Goal: Information Seeking & Learning: Compare options

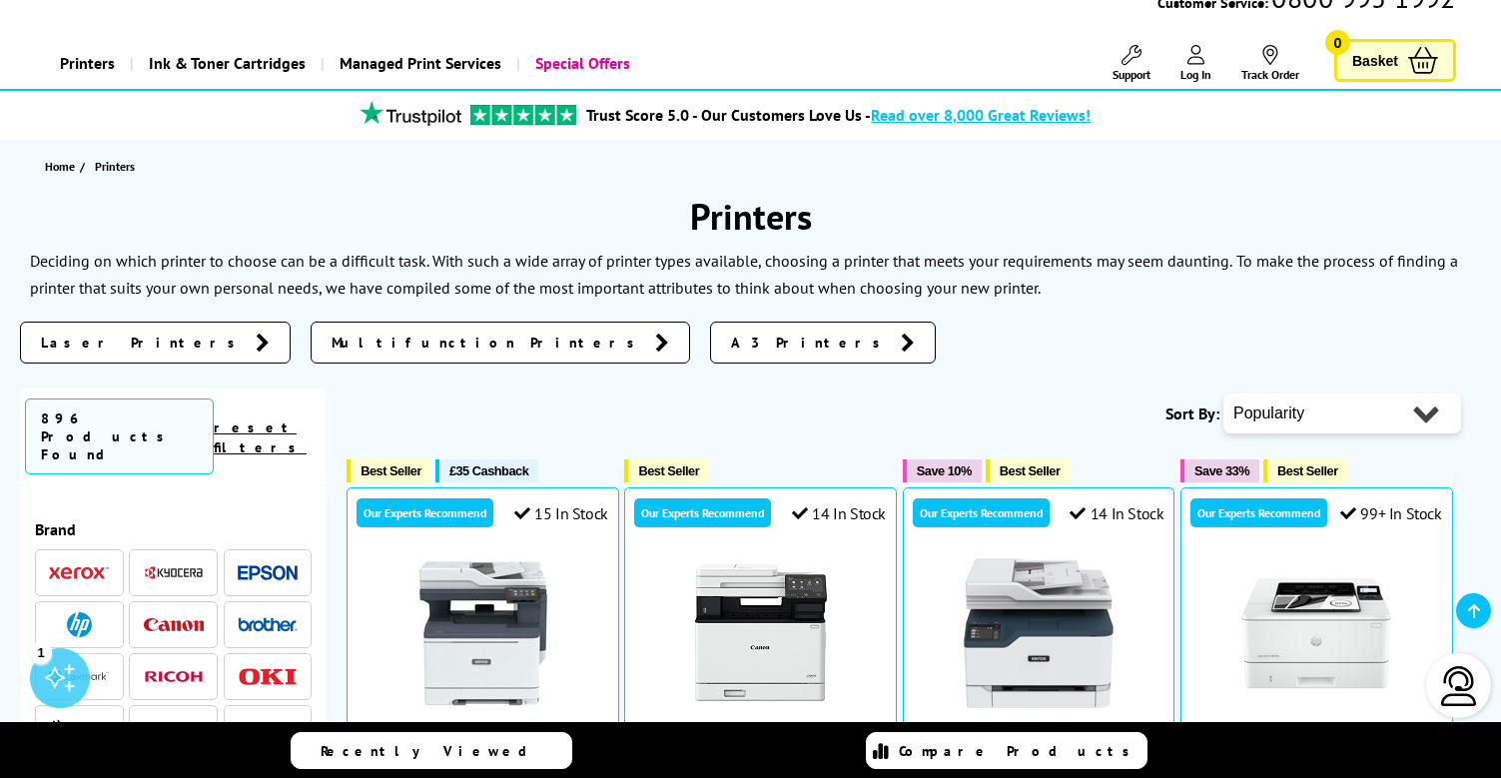
scroll to position [194, 0]
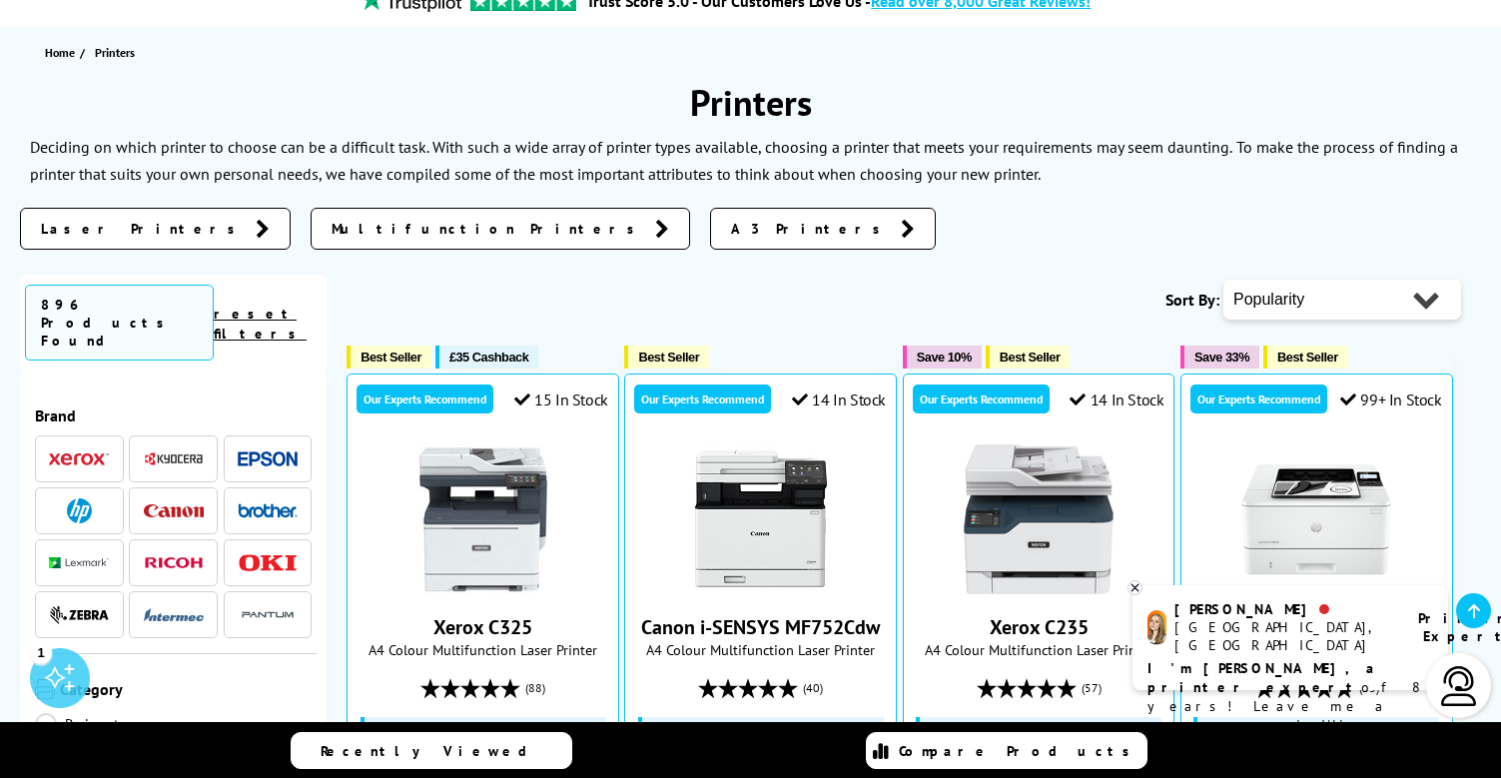
click at [84, 452] on img at bounding box center [79, 459] width 60 height 14
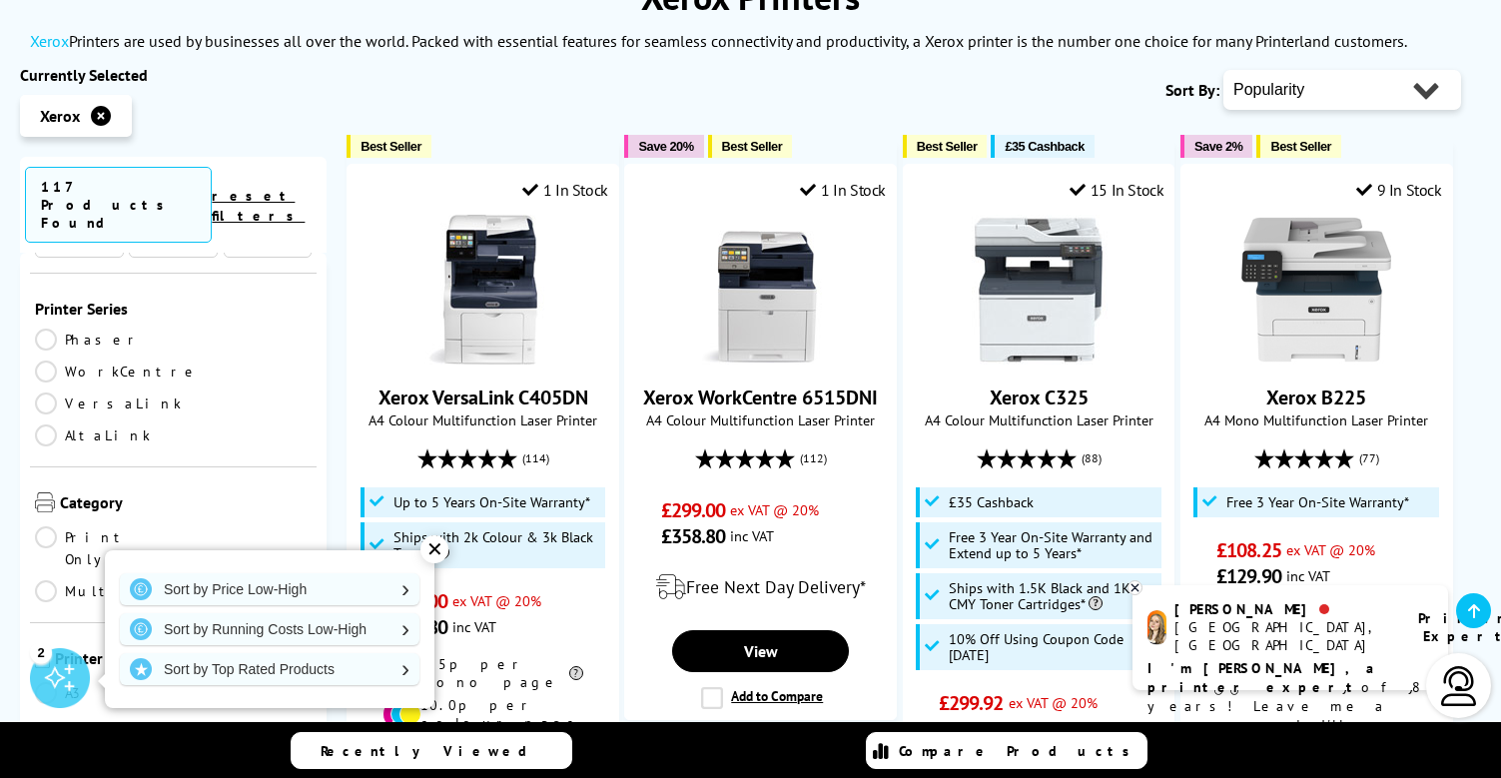
scroll to position [296, 0]
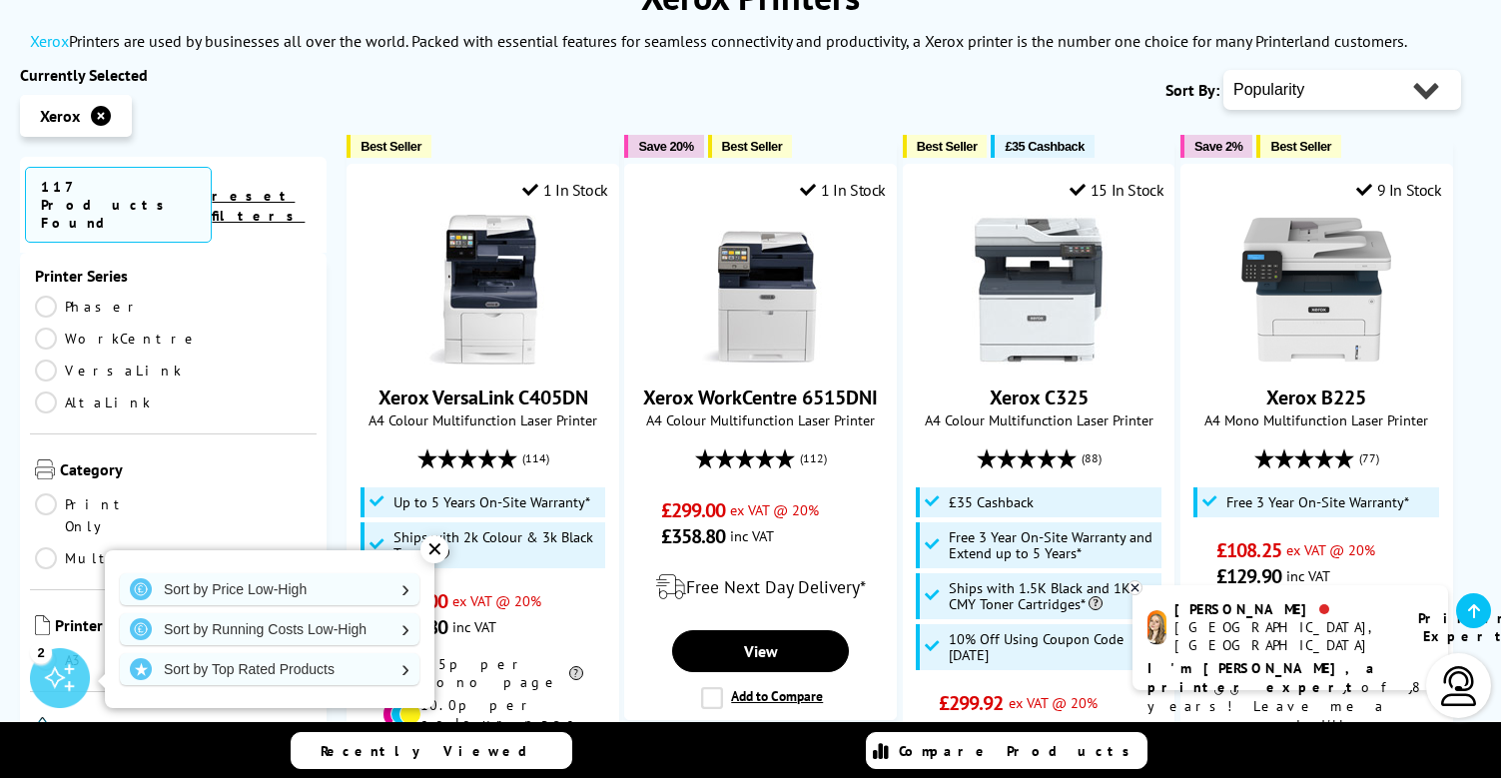
click at [95, 493] on link "Print Only" at bounding box center [104, 515] width 139 height 44
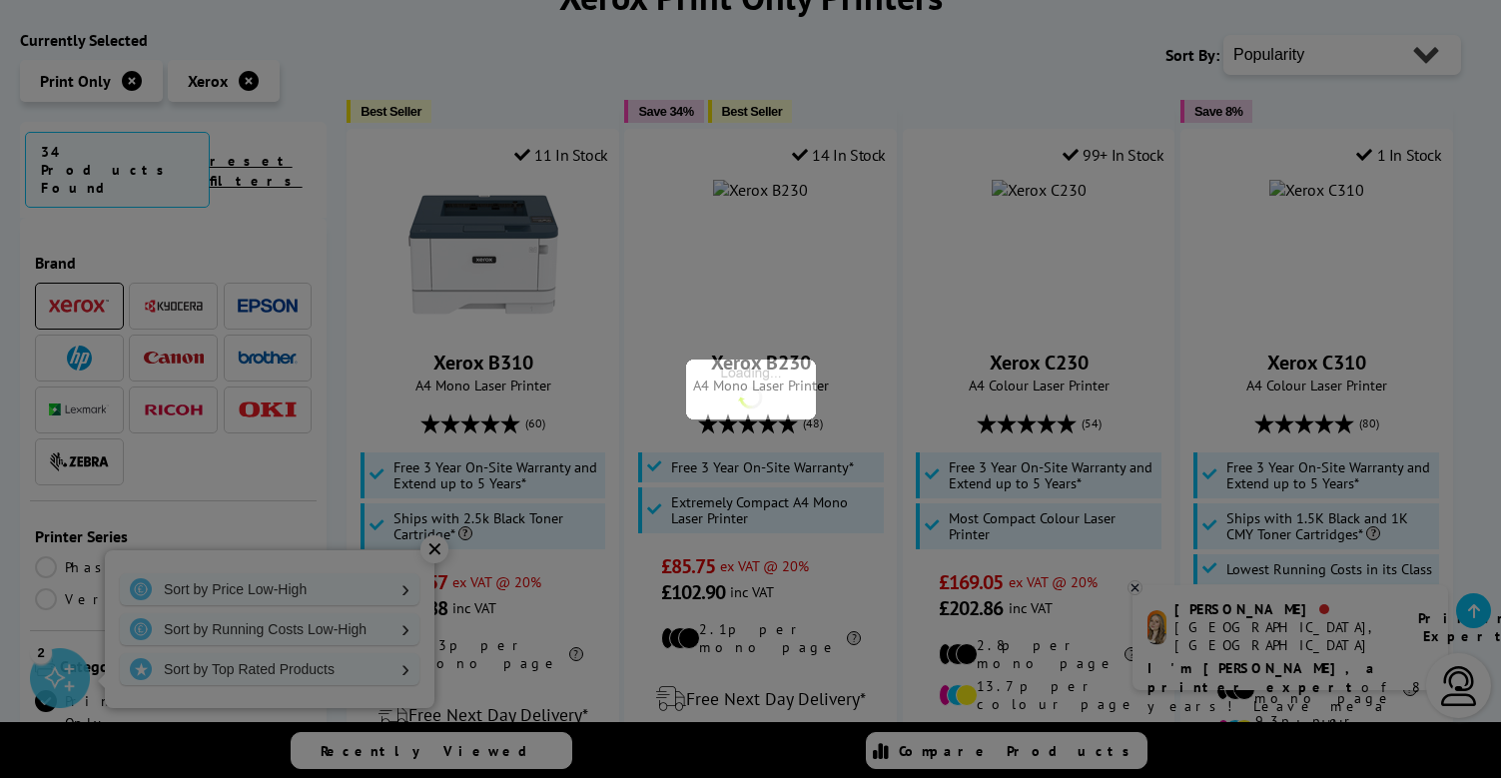
scroll to position [296, 0]
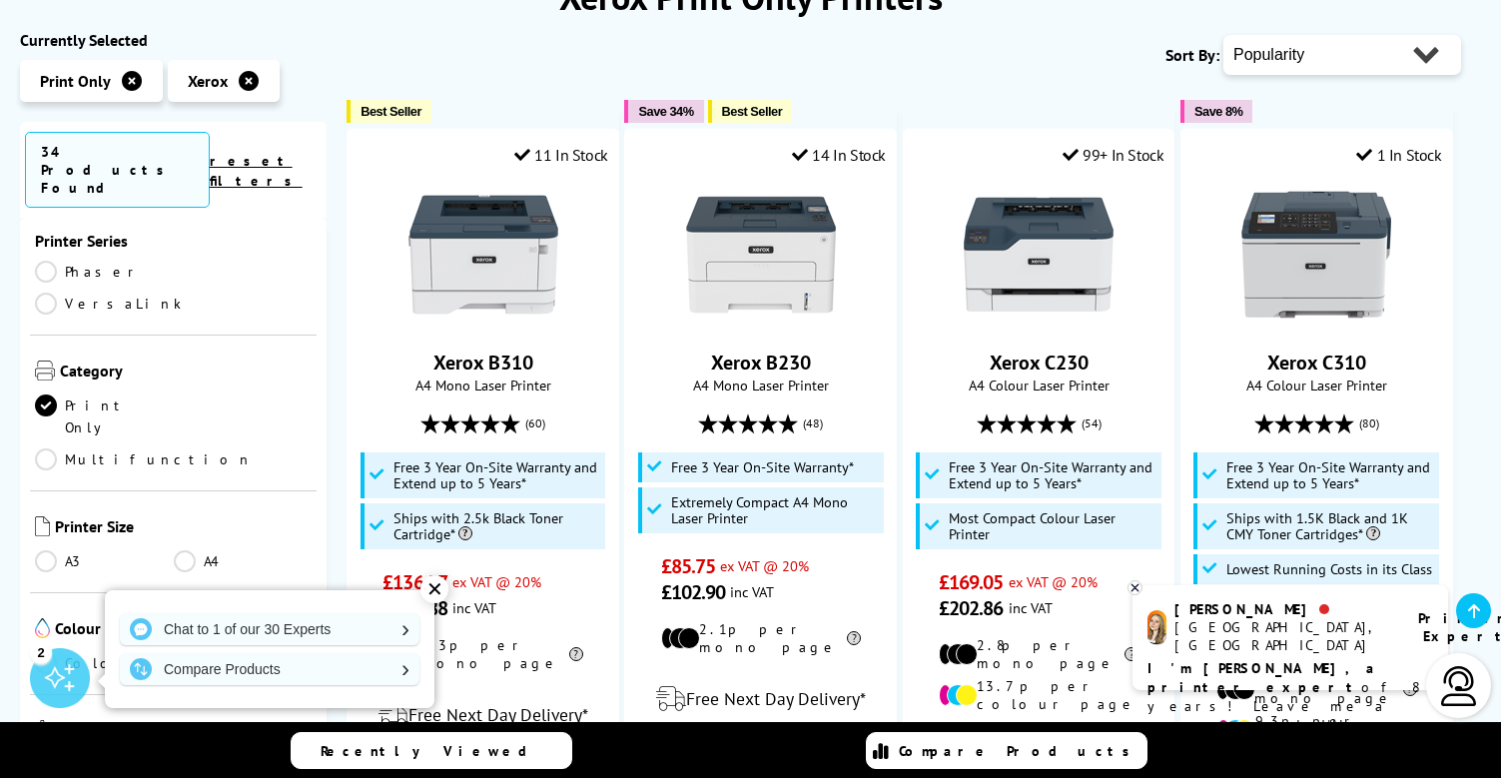
click at [191, 550] on link "A4" at bounding box center [243, 561] width 139 height 22
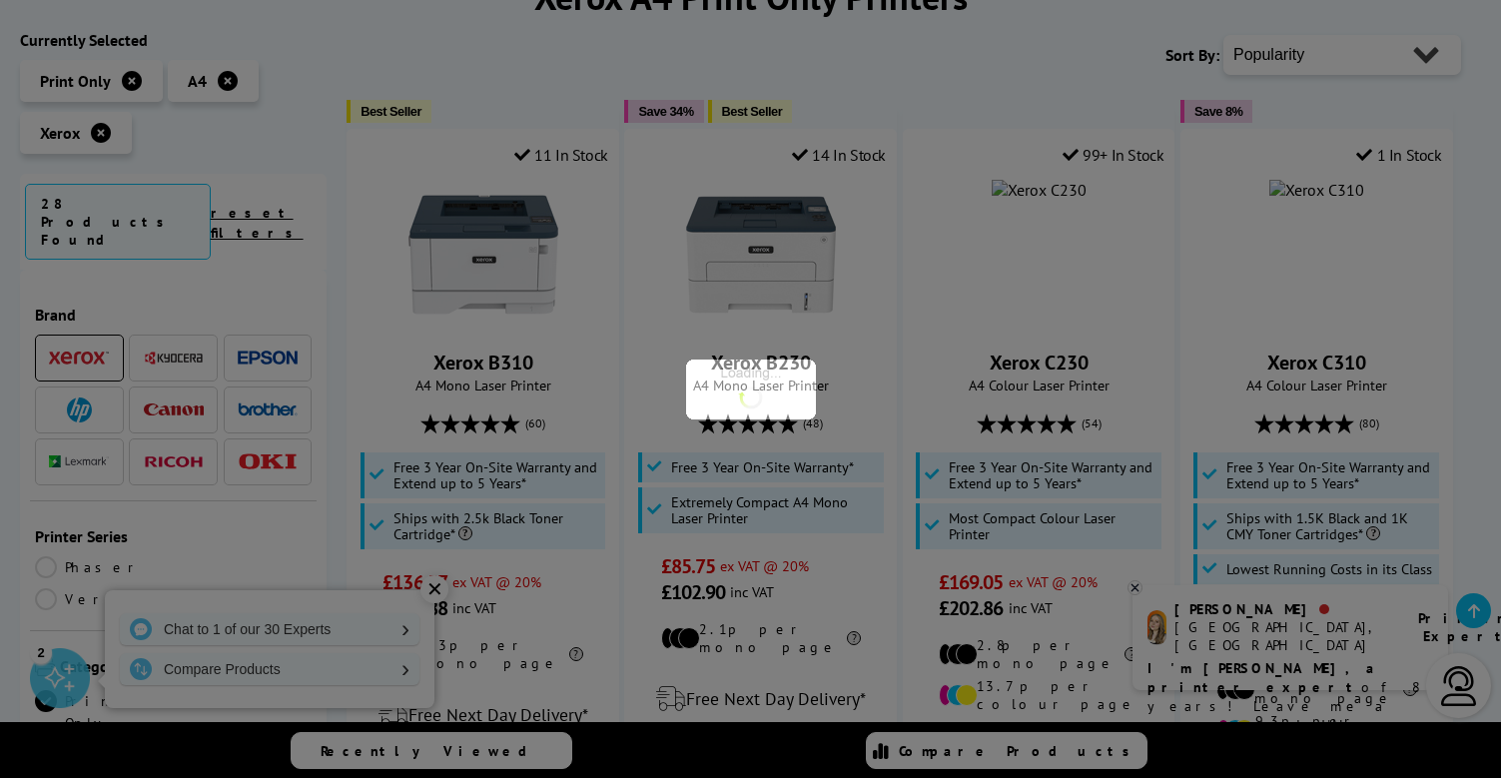
scroll to position [296, 0]
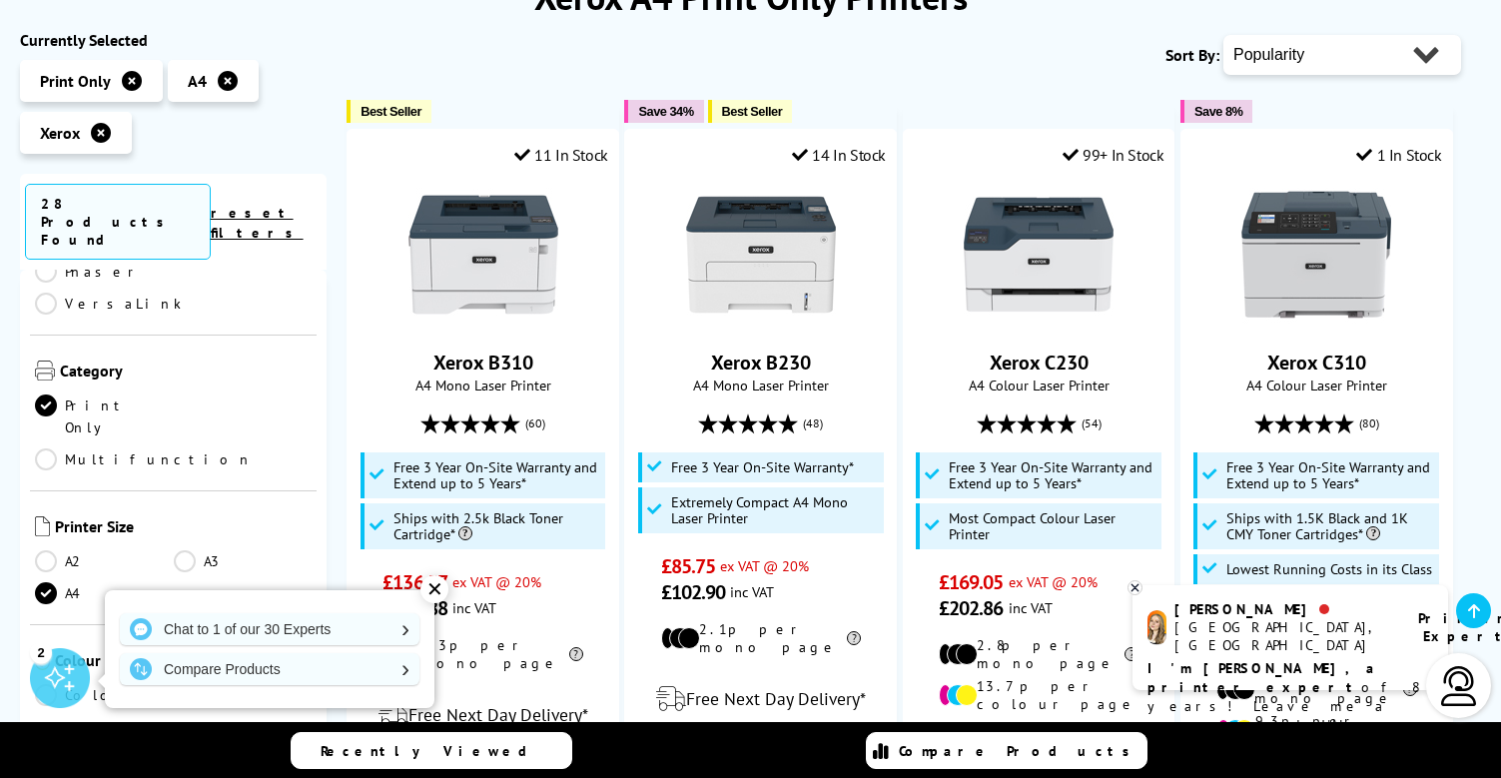
click at [63, 684] on link "Colour" at bounding box center [104, 695] width 139 height 22
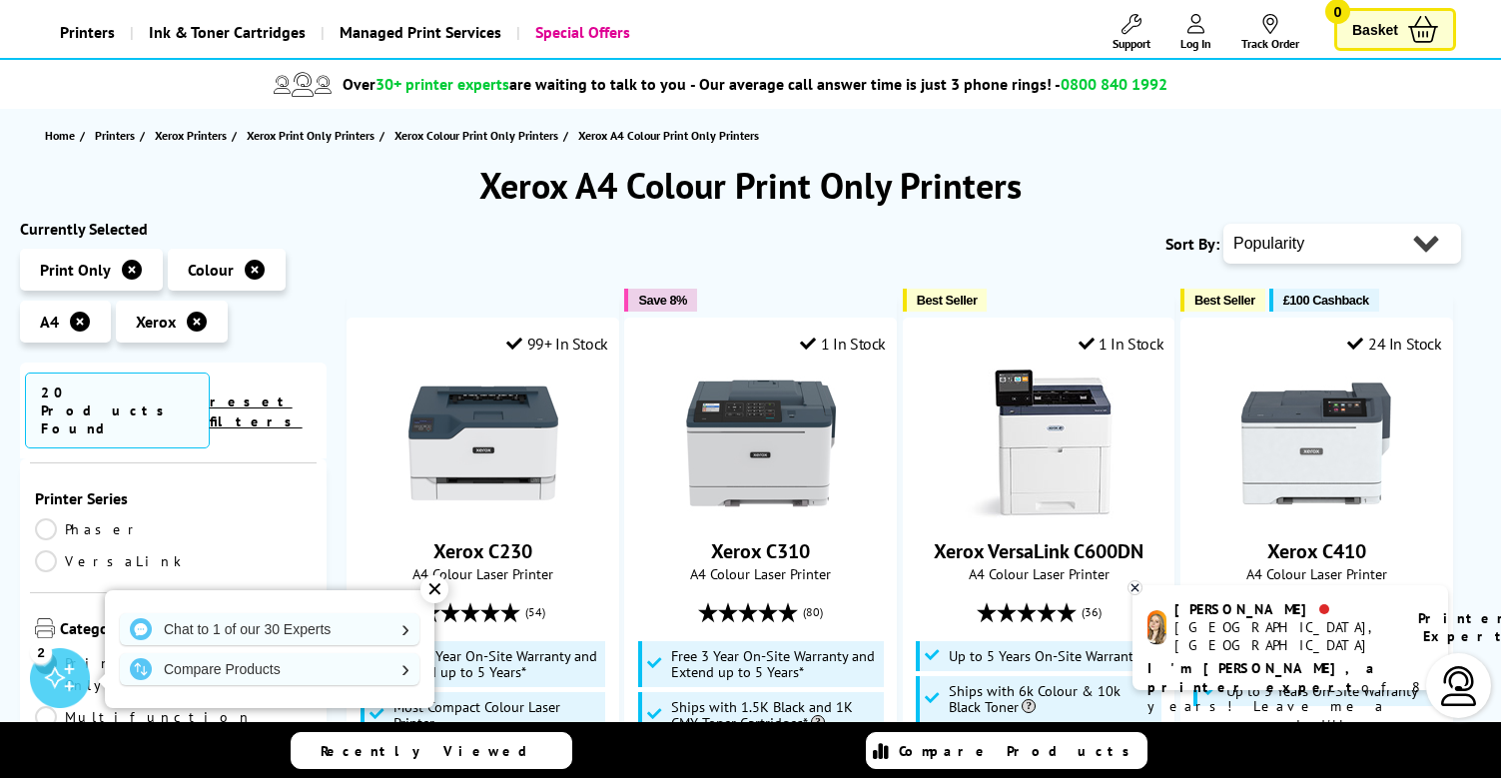
scroll to position [37, 0]
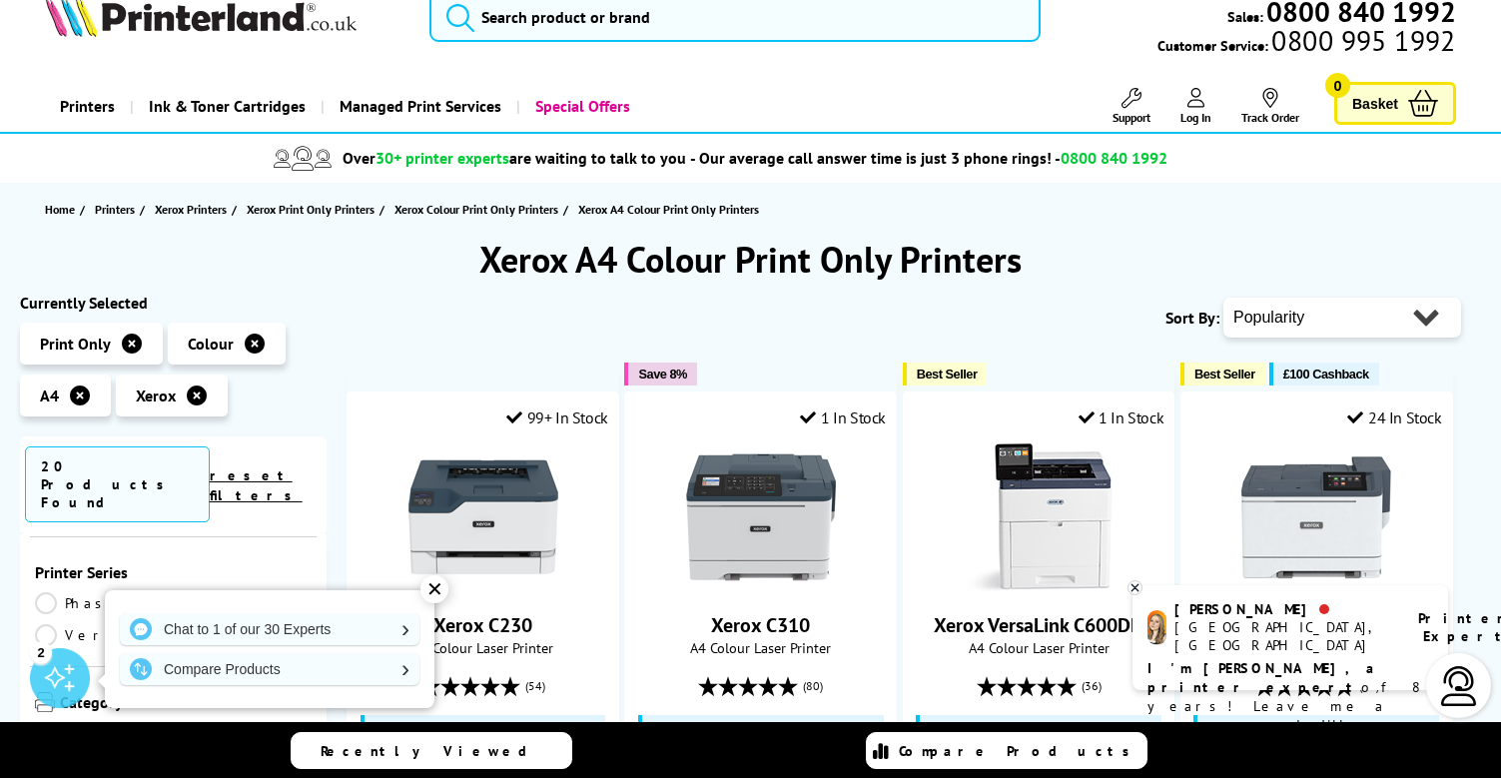
select select "Price Ascending"
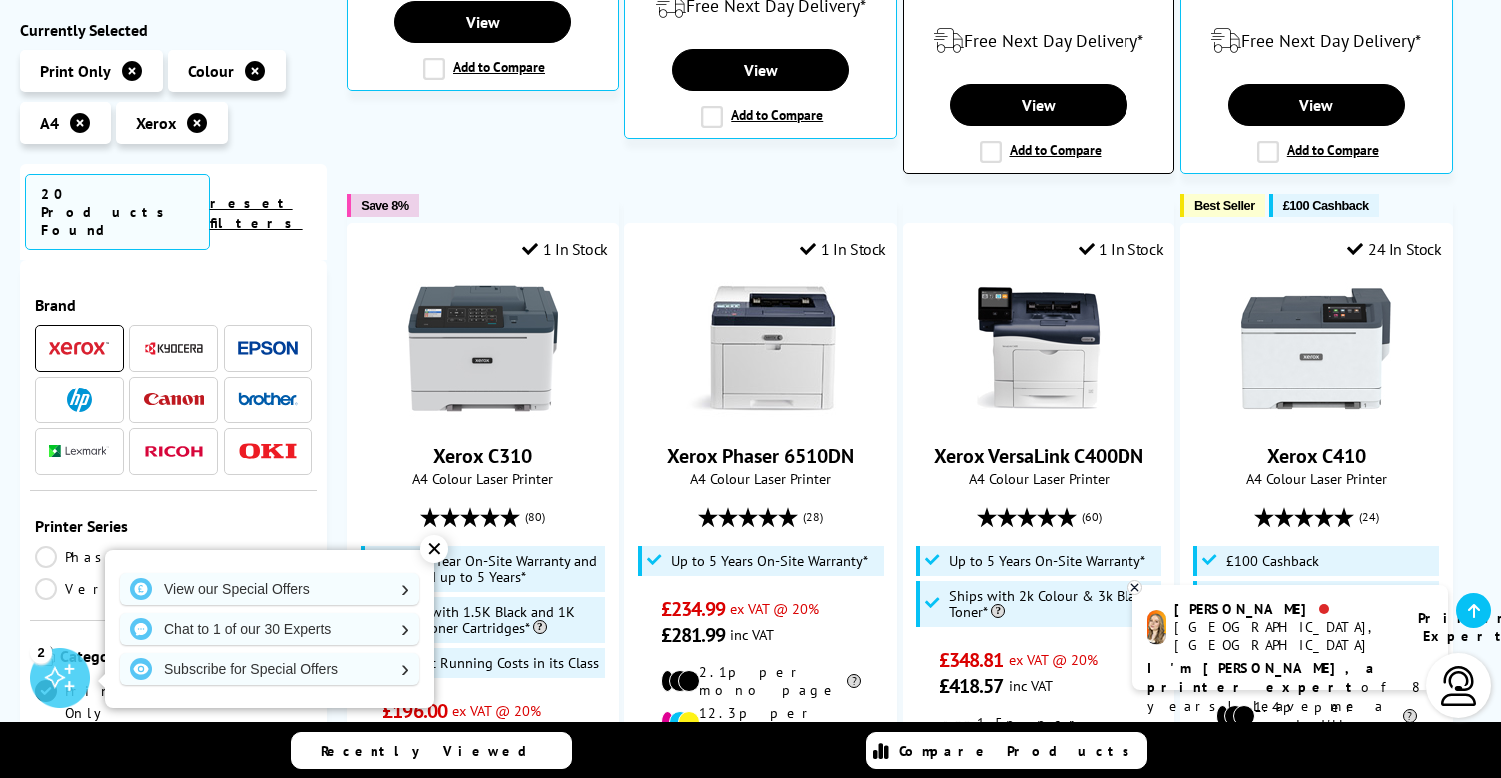
scroll to position [1072, 0]
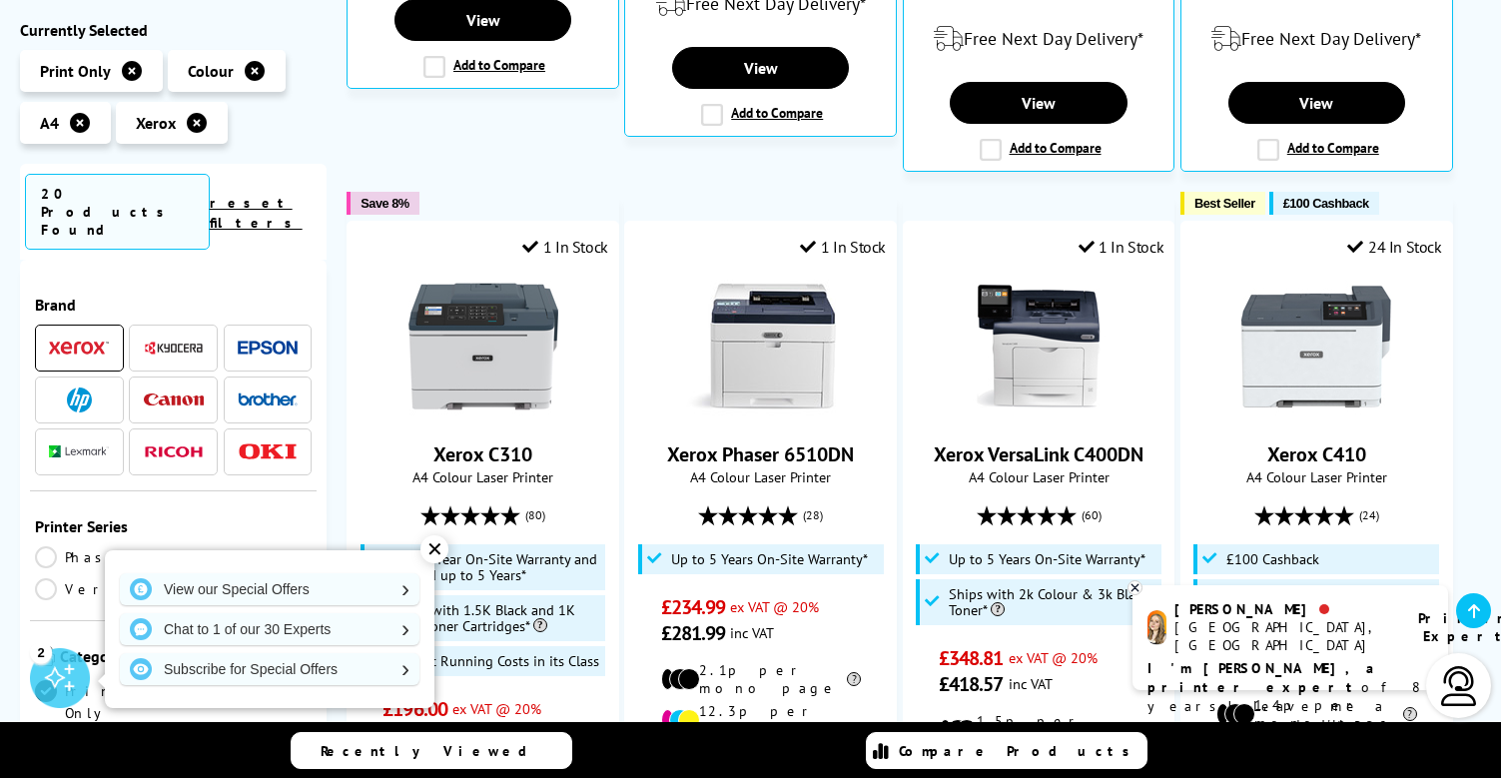
click at [433, 549] on div "✕" at bounding box center [434, 549] width 28 height 28
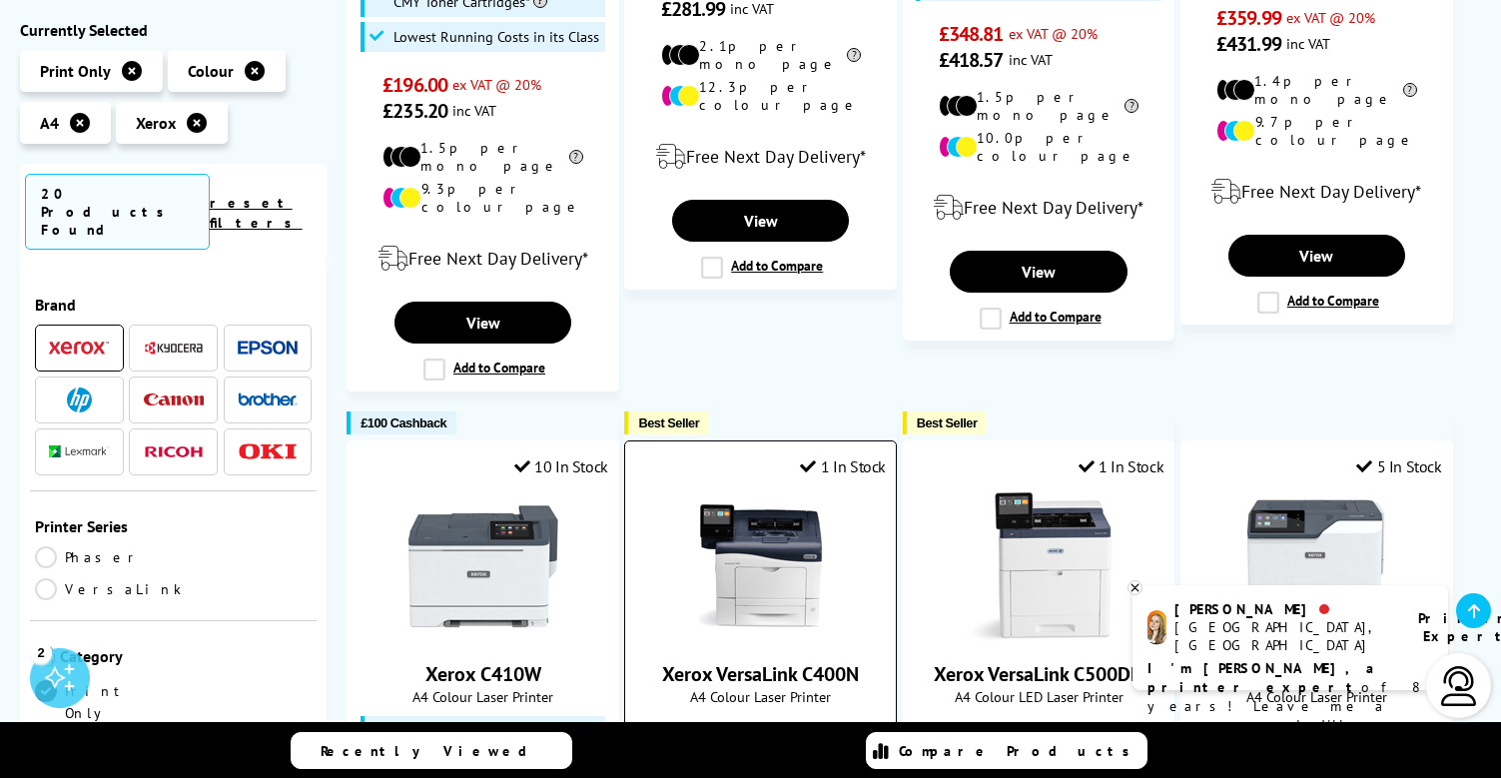
scroll to position [1490, 0]
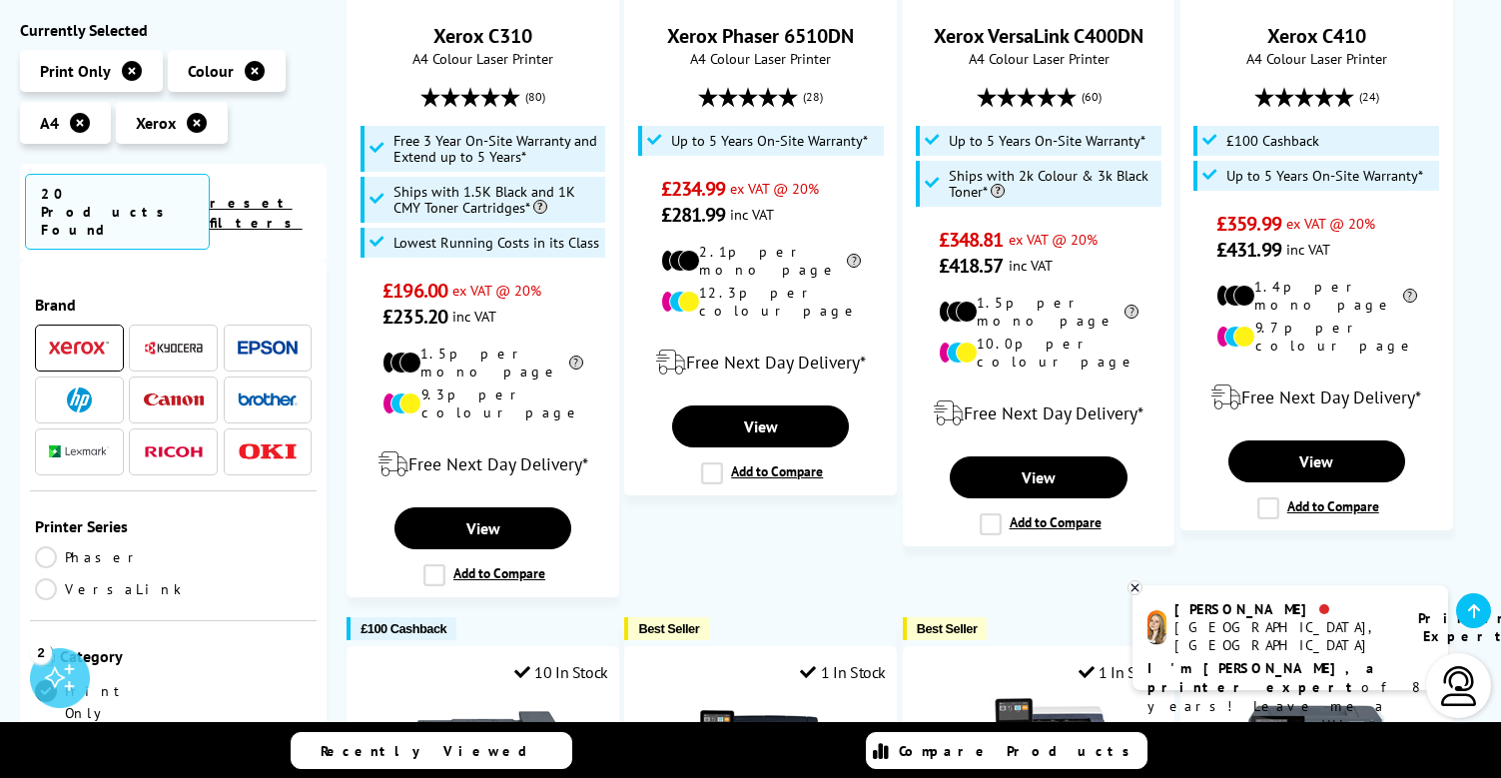
click at [173, 325] on li at bounding box center [173, 348] width 89 height 47
click at [173, 341] on img at bounding box center [174, 348] width 60 height 15
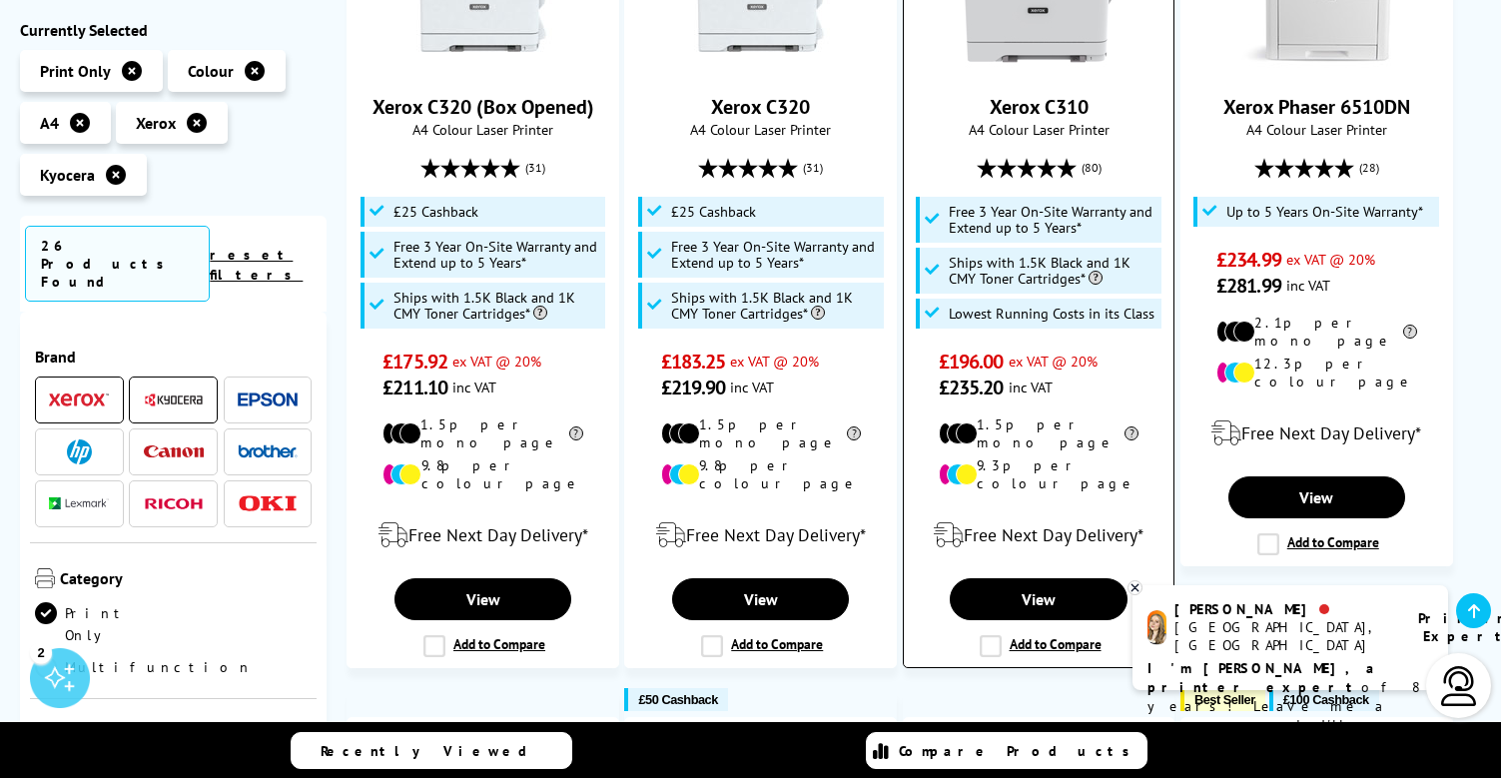
scroll to position [1369, 0]
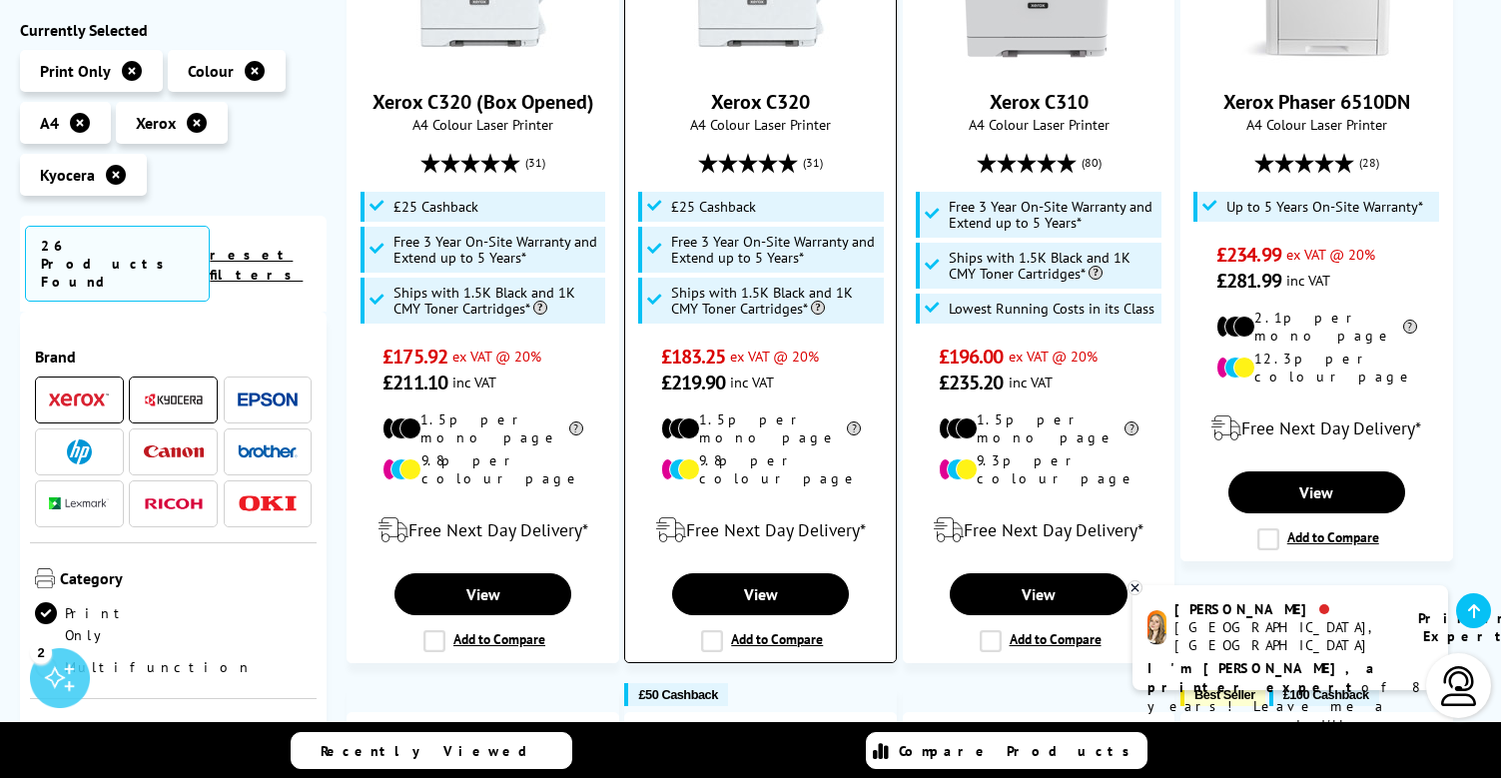
click at [792, 630] on label "Add to Compare" at bounding box center [762, 641] width 122 height 22
click at [0, 0] on input "Add to Compare" at bounding box center [0, 0] width 0 height 0
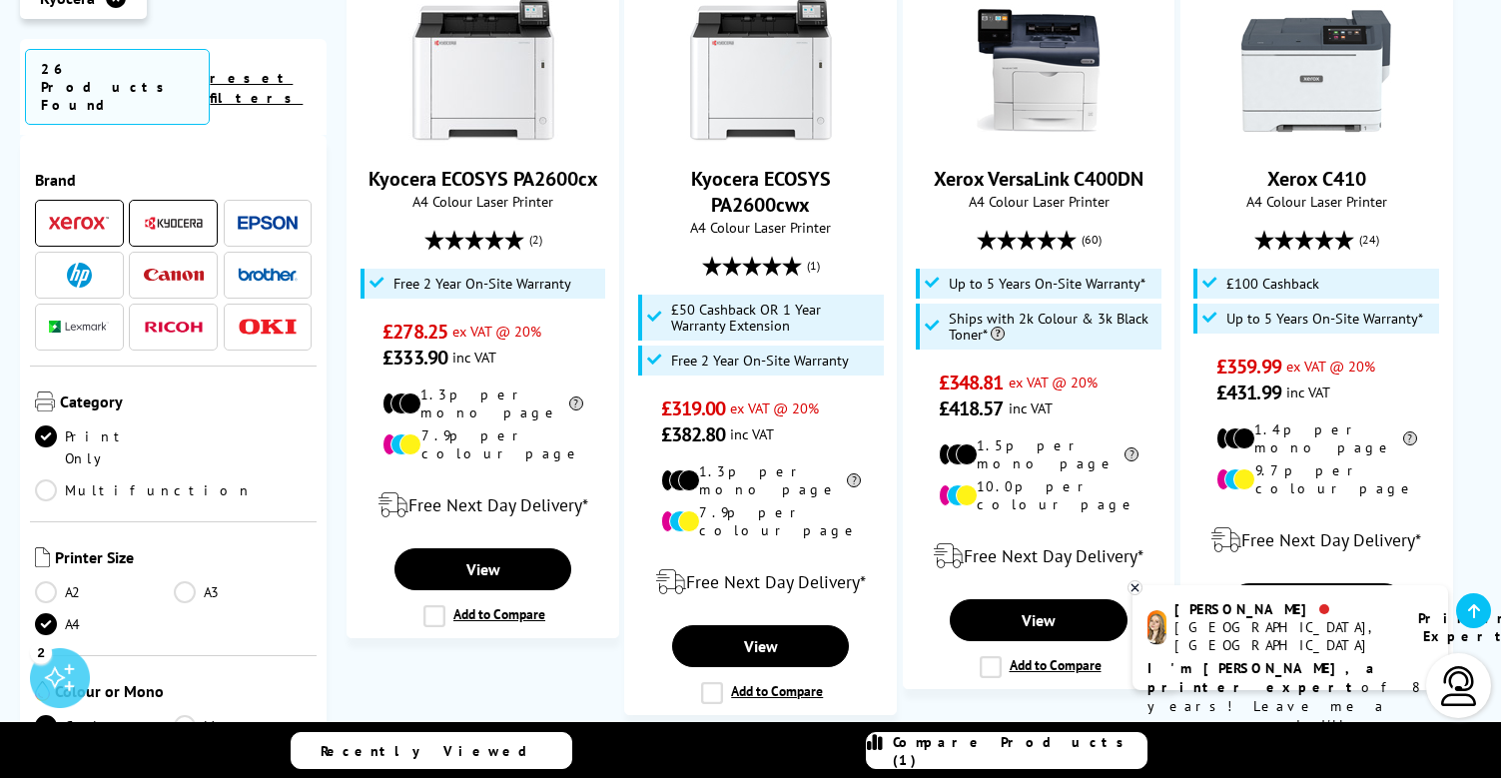
scroll to position [2159, 0]
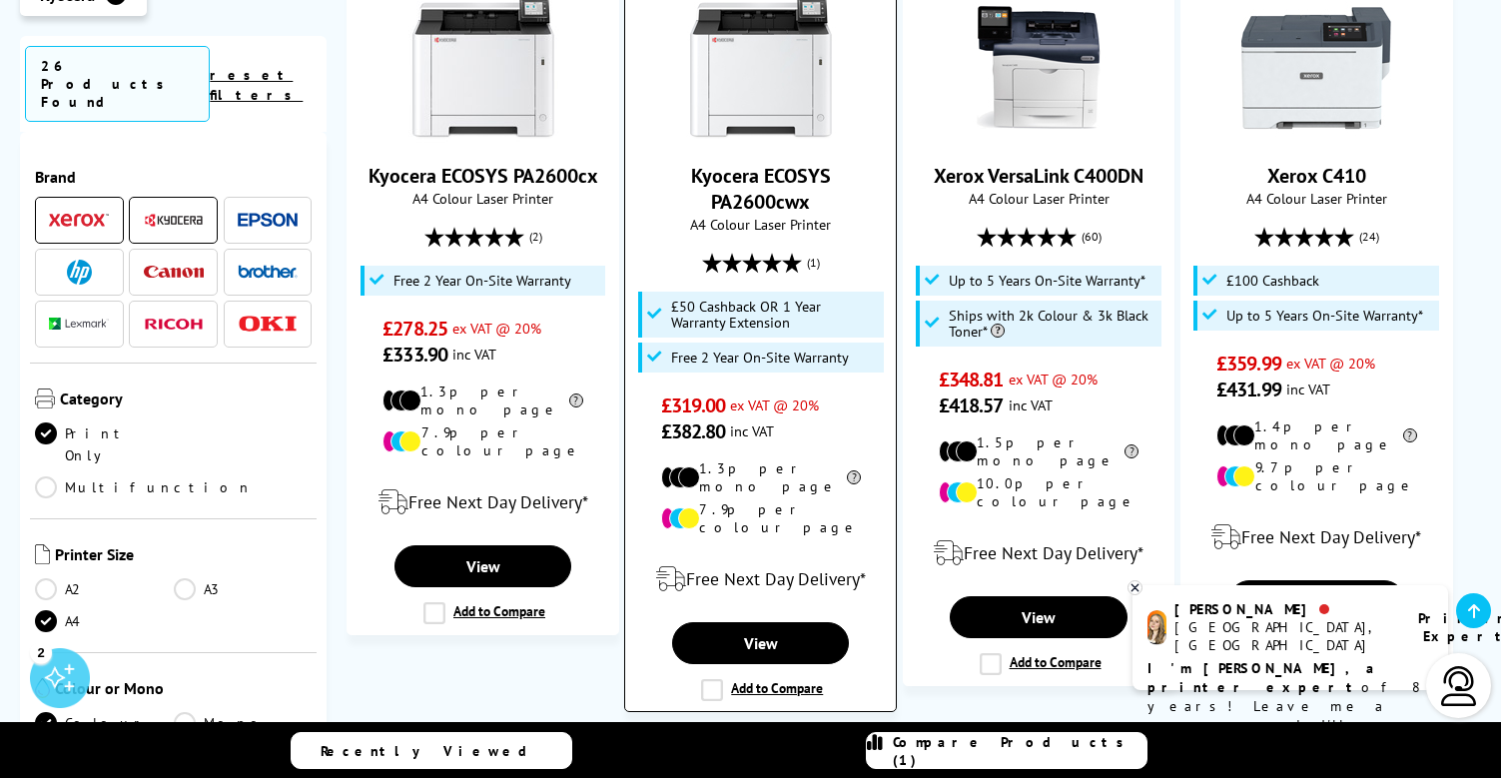
click at [777, 679] on label "Add to Compare" at bounding box center [762, 690] width 122 height 22
click at [0, 0] on input "Add to Compare" at bounding box center [0, 0] width 0 height 0
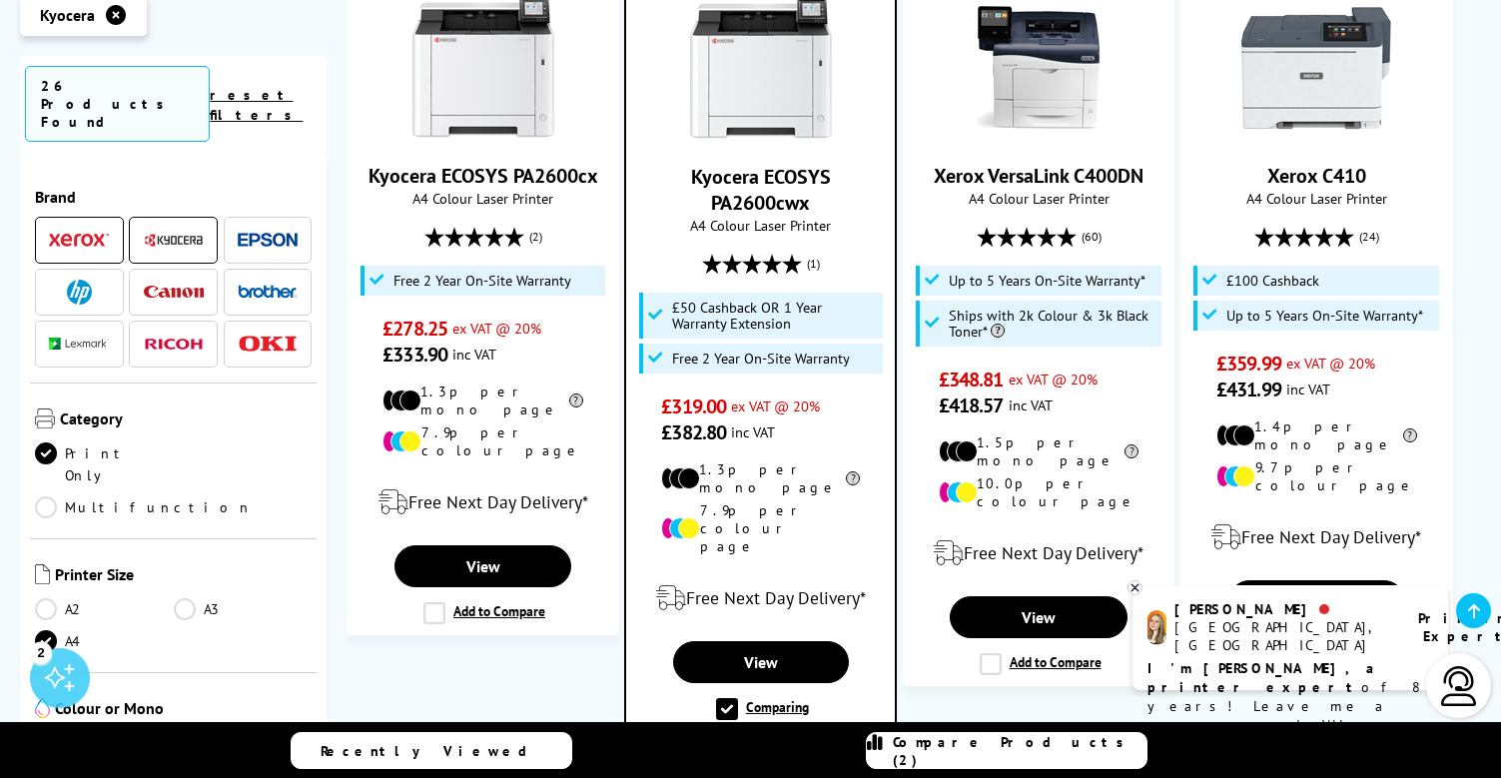
click at [1012, 746] on span "Compare Products (2)" at bounding box center [1020, 751] width 254 height 36
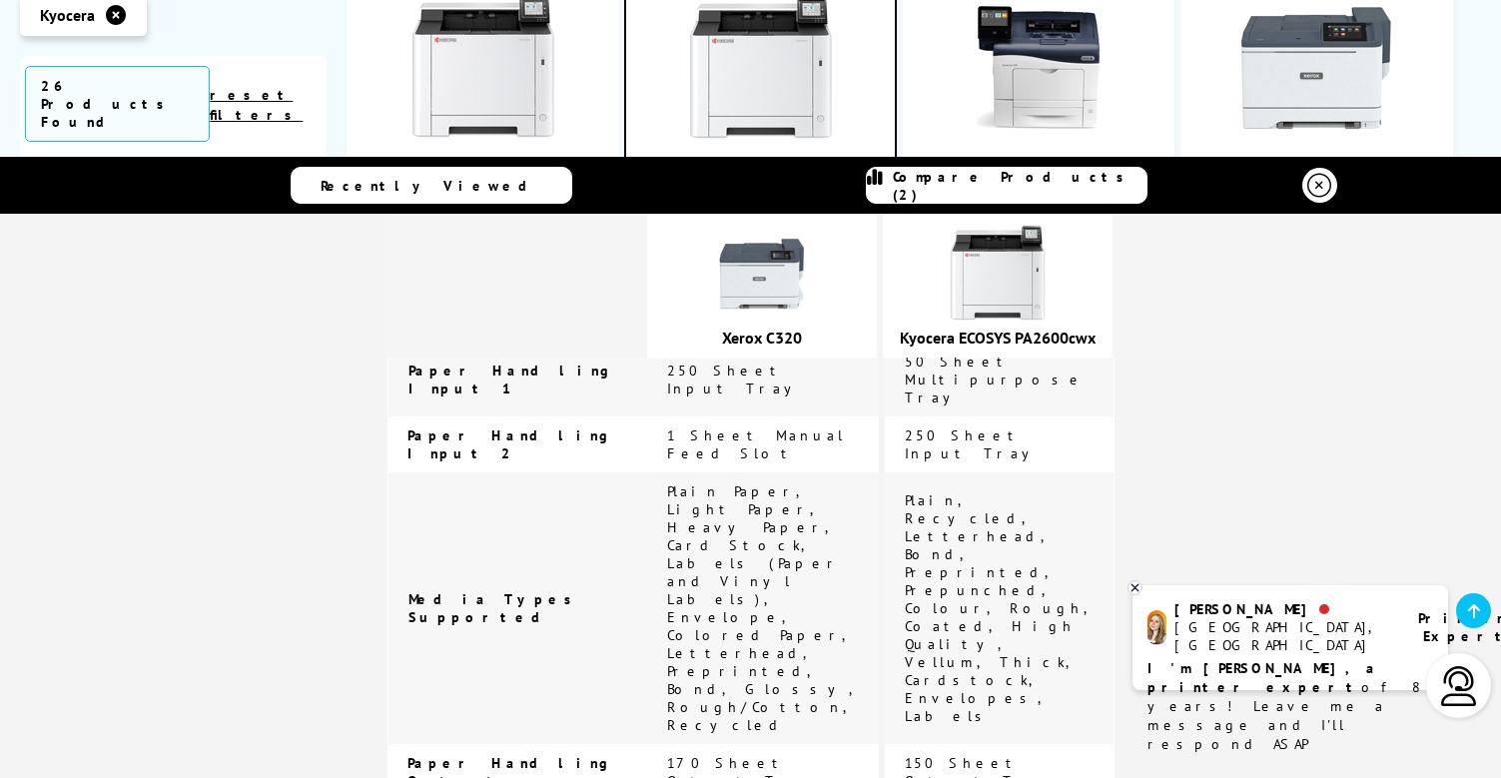
scroll to position [3317, 0]
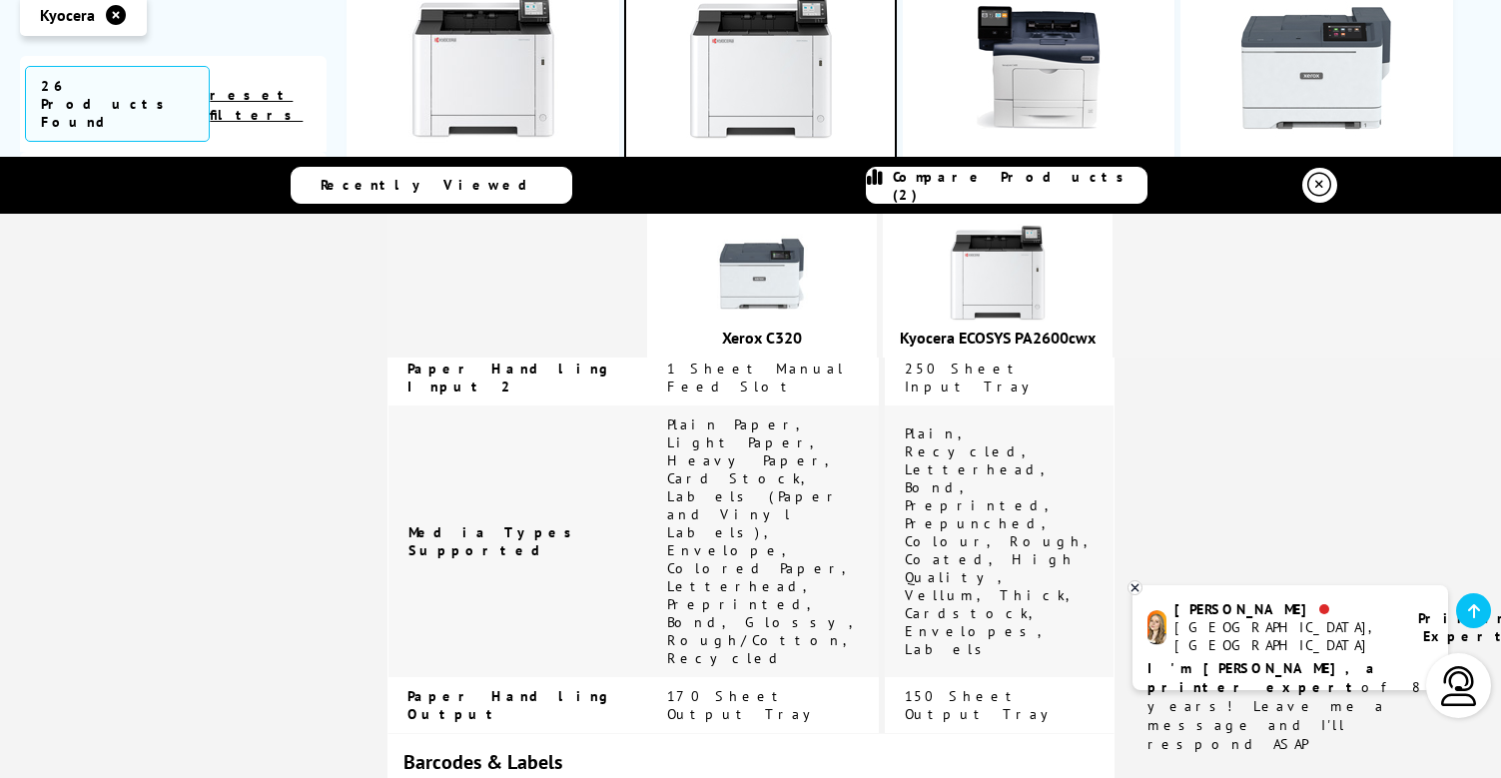
click at [1323, 198] on link at bounding box center [1319, 185] width 35 height 35
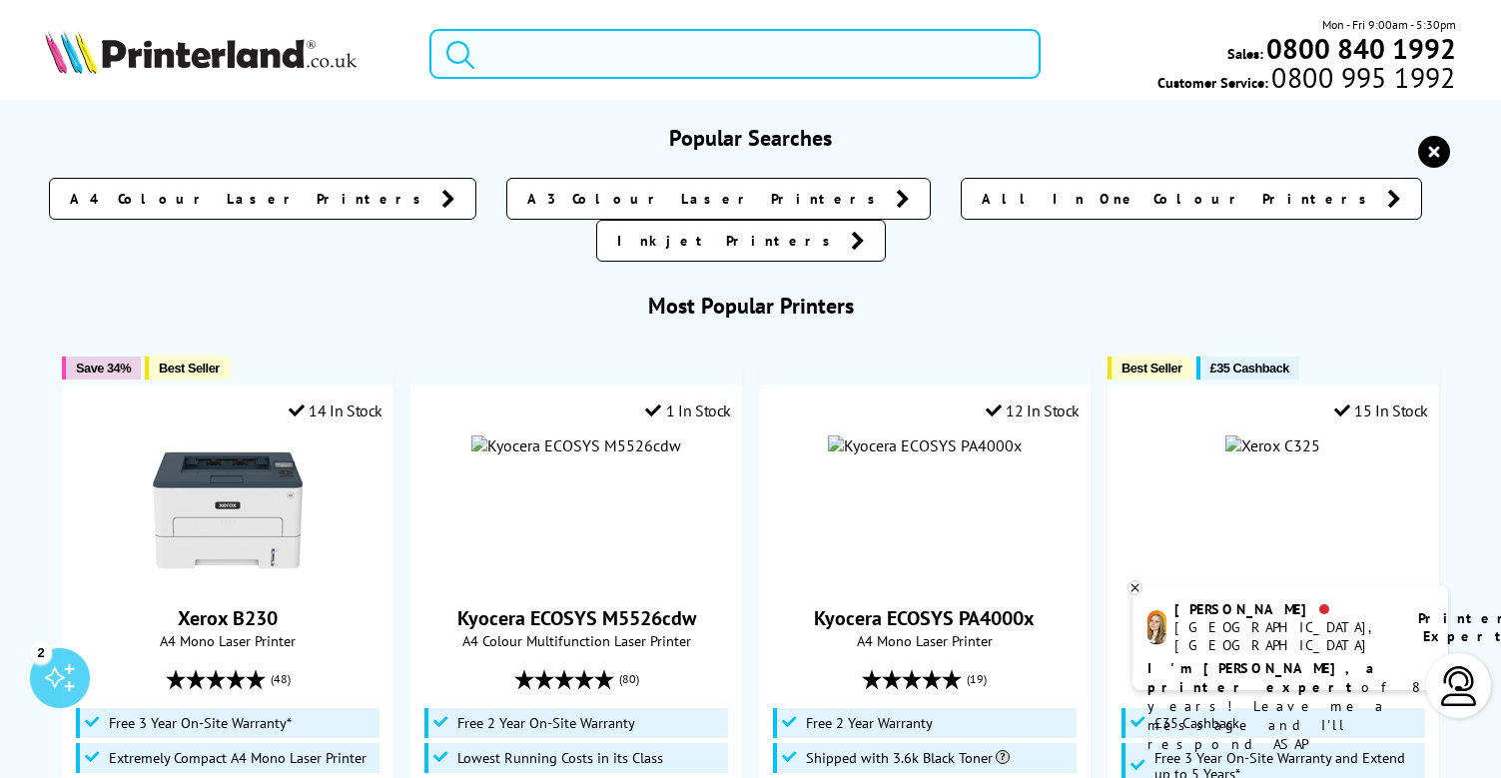
scroll to position [0, 0]
click at [691, 51] on input "search" at bounding box center [734, 54] width 611 height 50
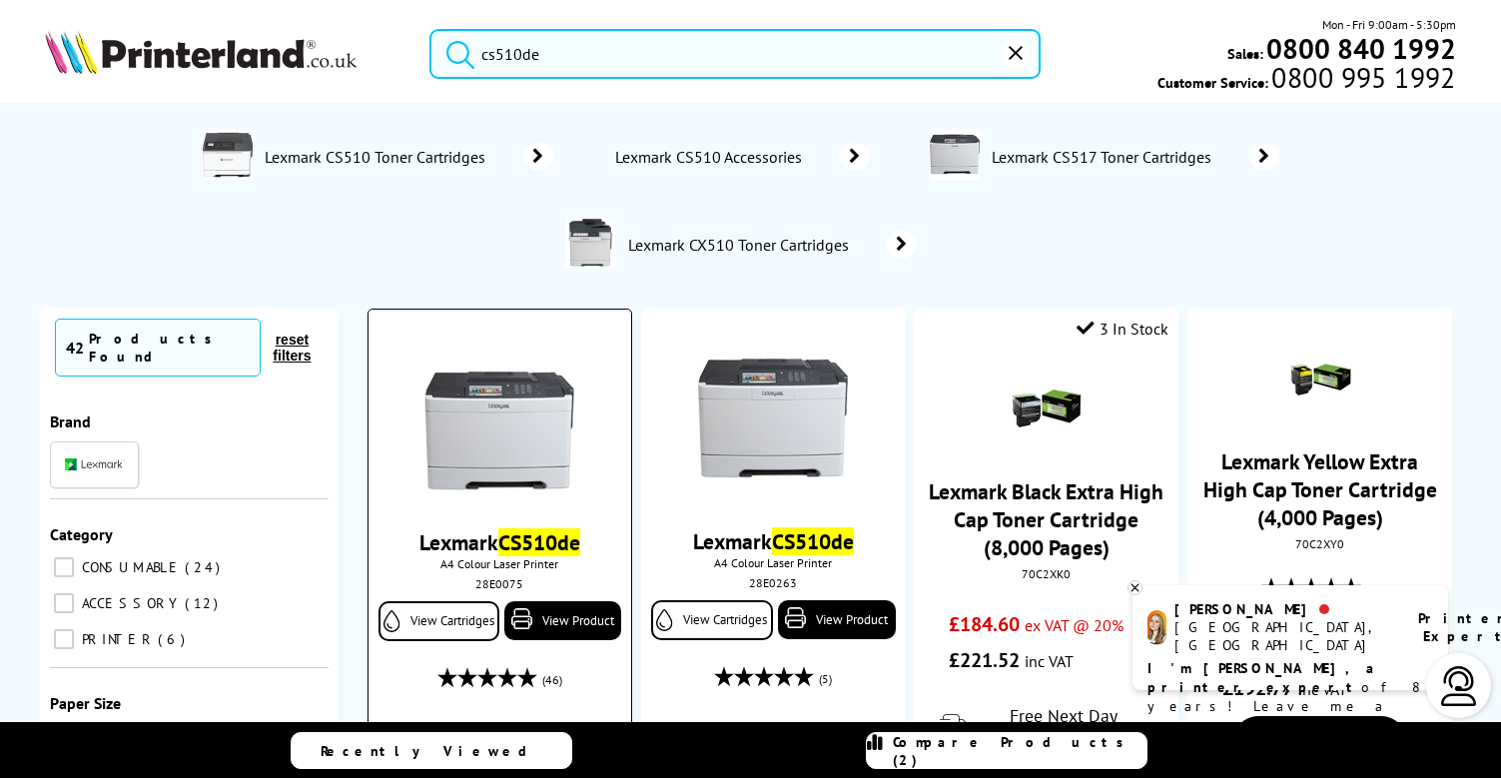
scroll to position [427, 0]
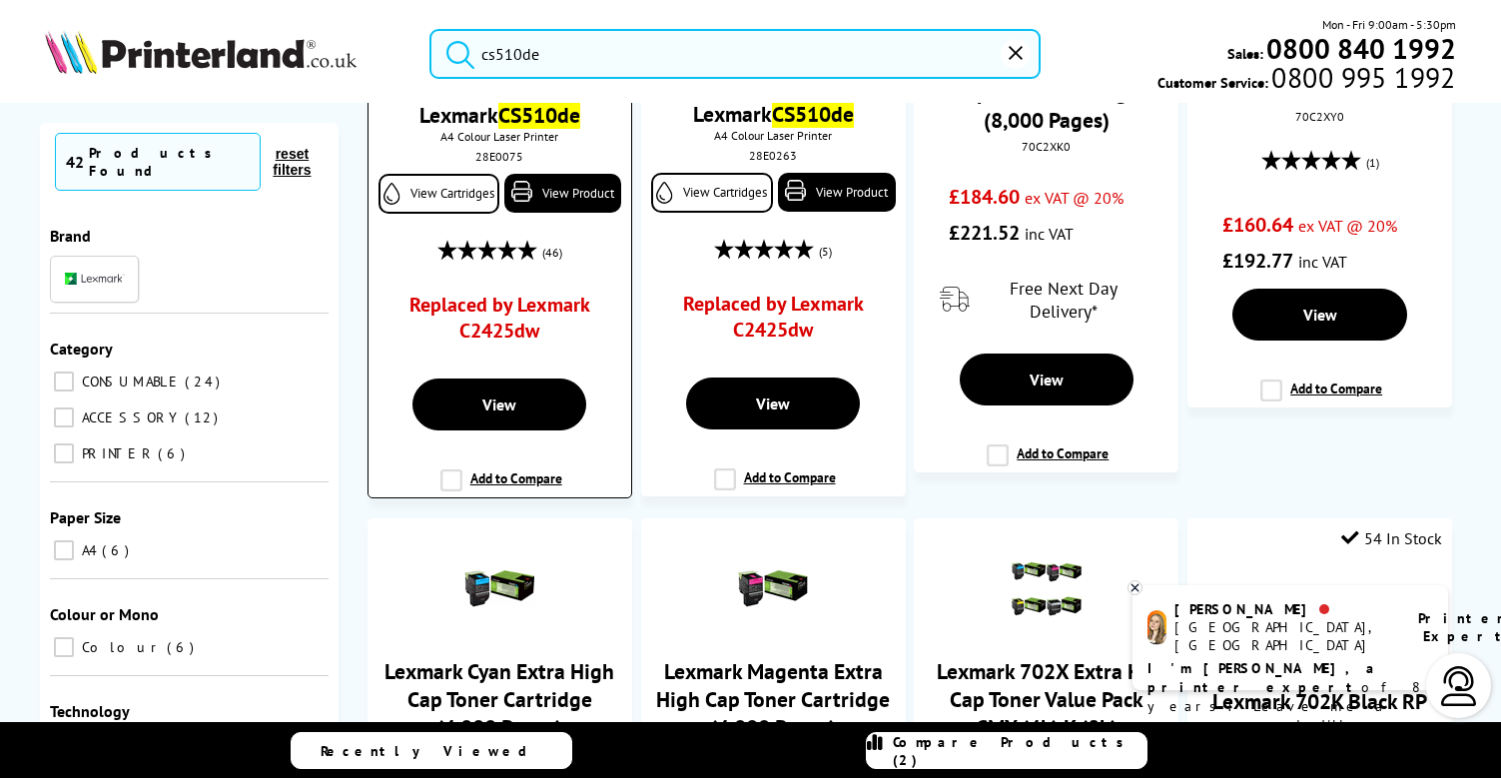
type input "cs510de"
click at [491, 500] on label "Add to Compare" at bounding box center [501, 488] width 122 height 38
click at [0, 0] on _footer "Add to Compare" at bounding box center [0, 0] width 0 height 0
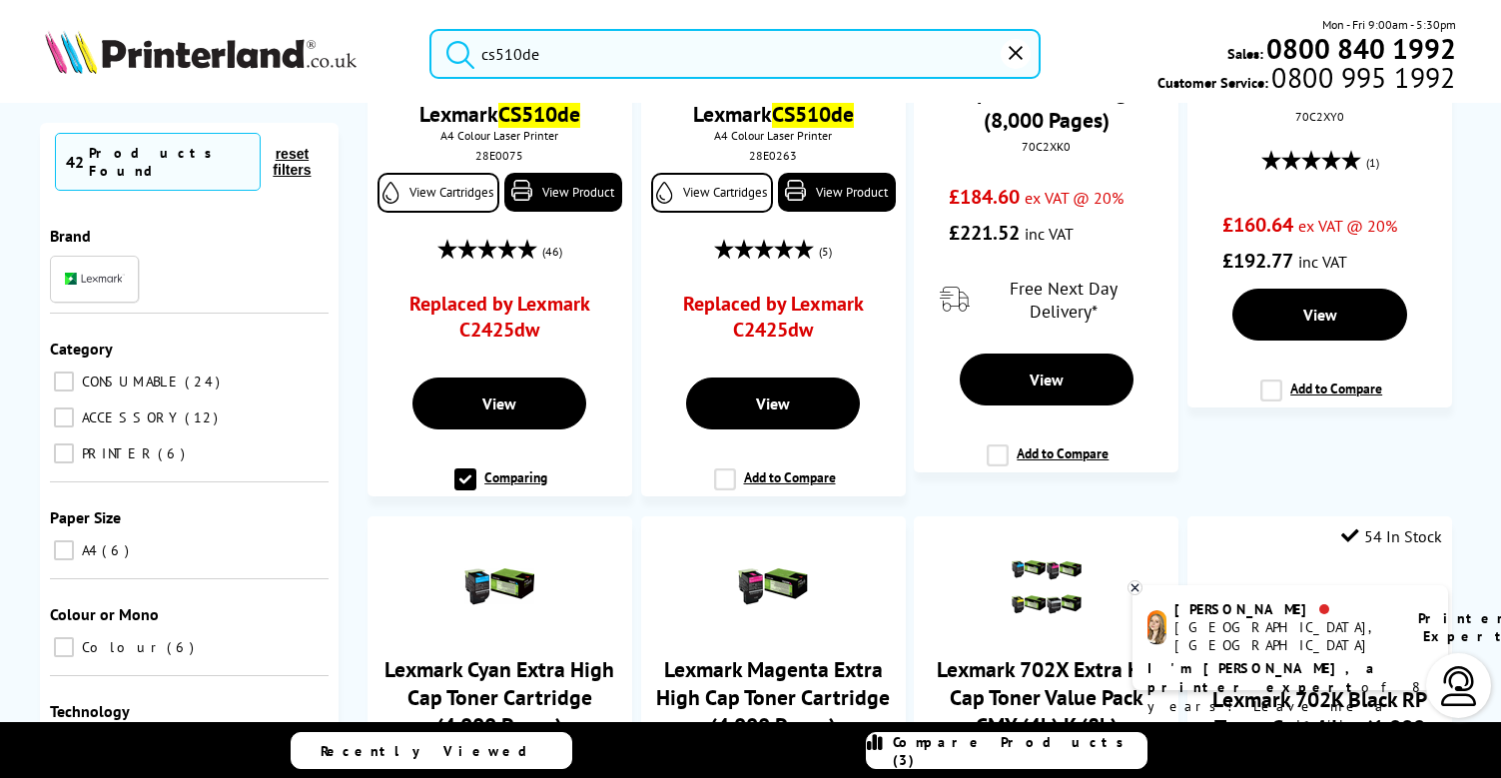
click at [1006, 736] on link "Compare Products (3)" at bounding box center [1007, 750] width 282 height 37
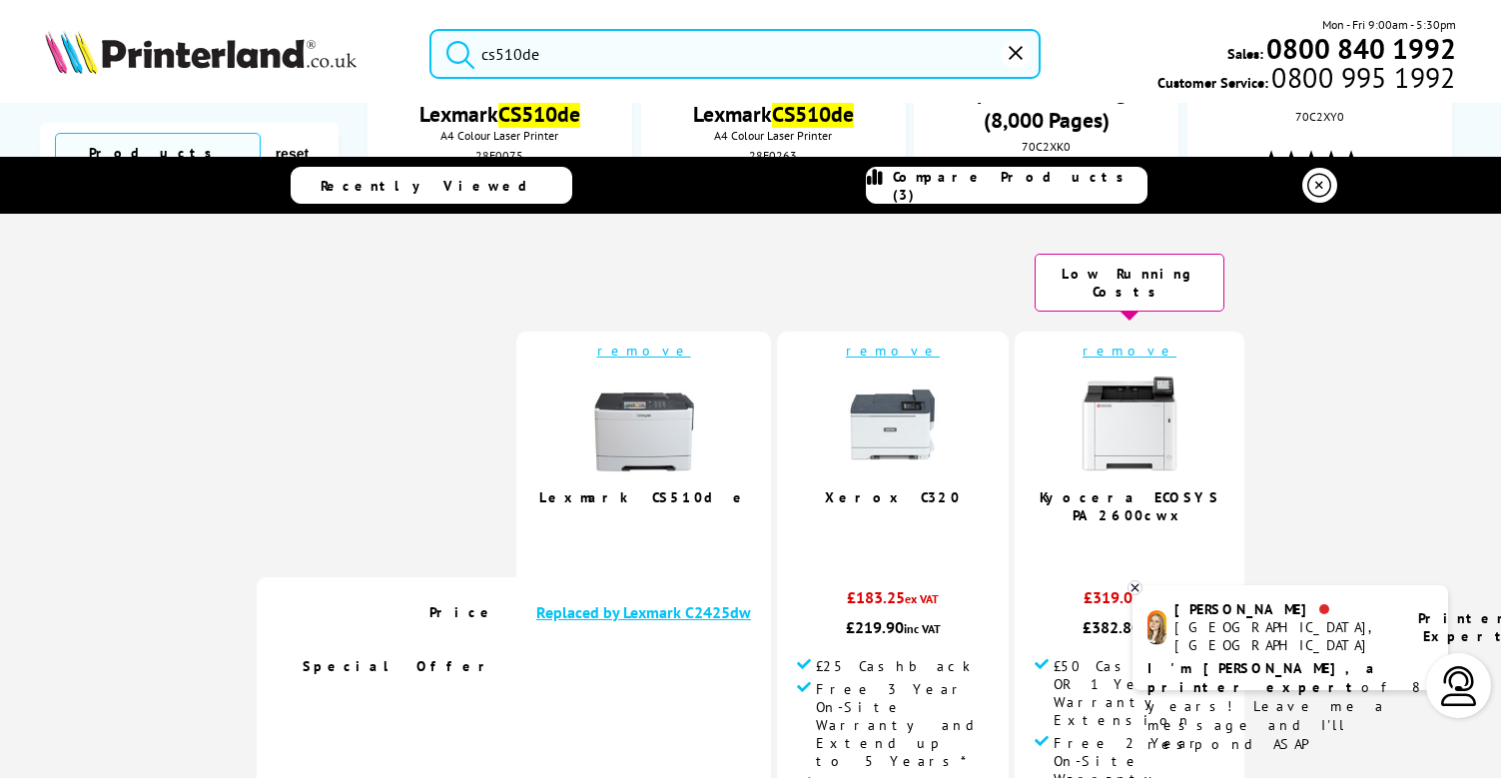
click at [1134, 587] on icon at bounding box center [1134, 587] width 7 height 7
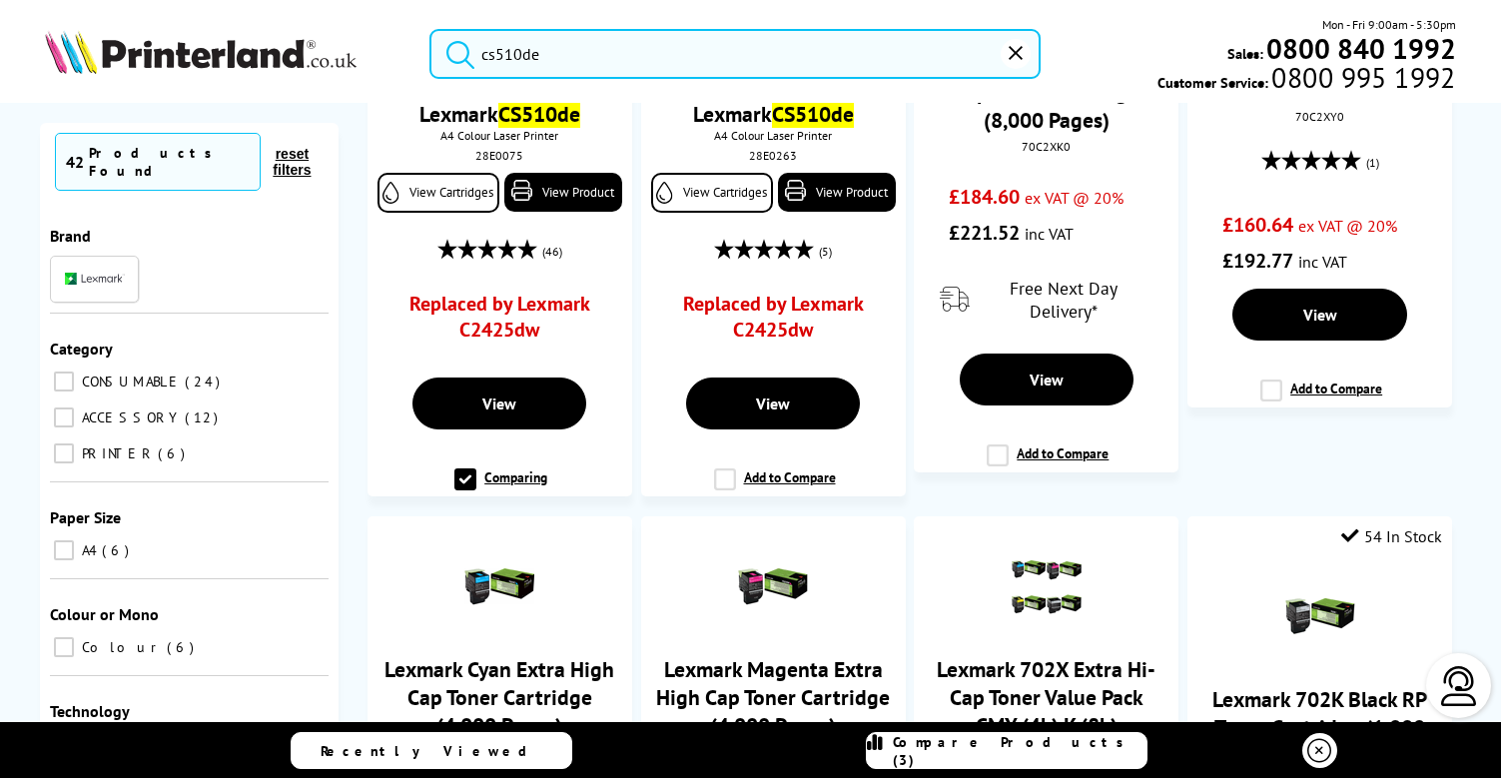
click at [1083, 744] on link "Compare Products (3)" at bounding box center [1007, 750] width 282 height 37
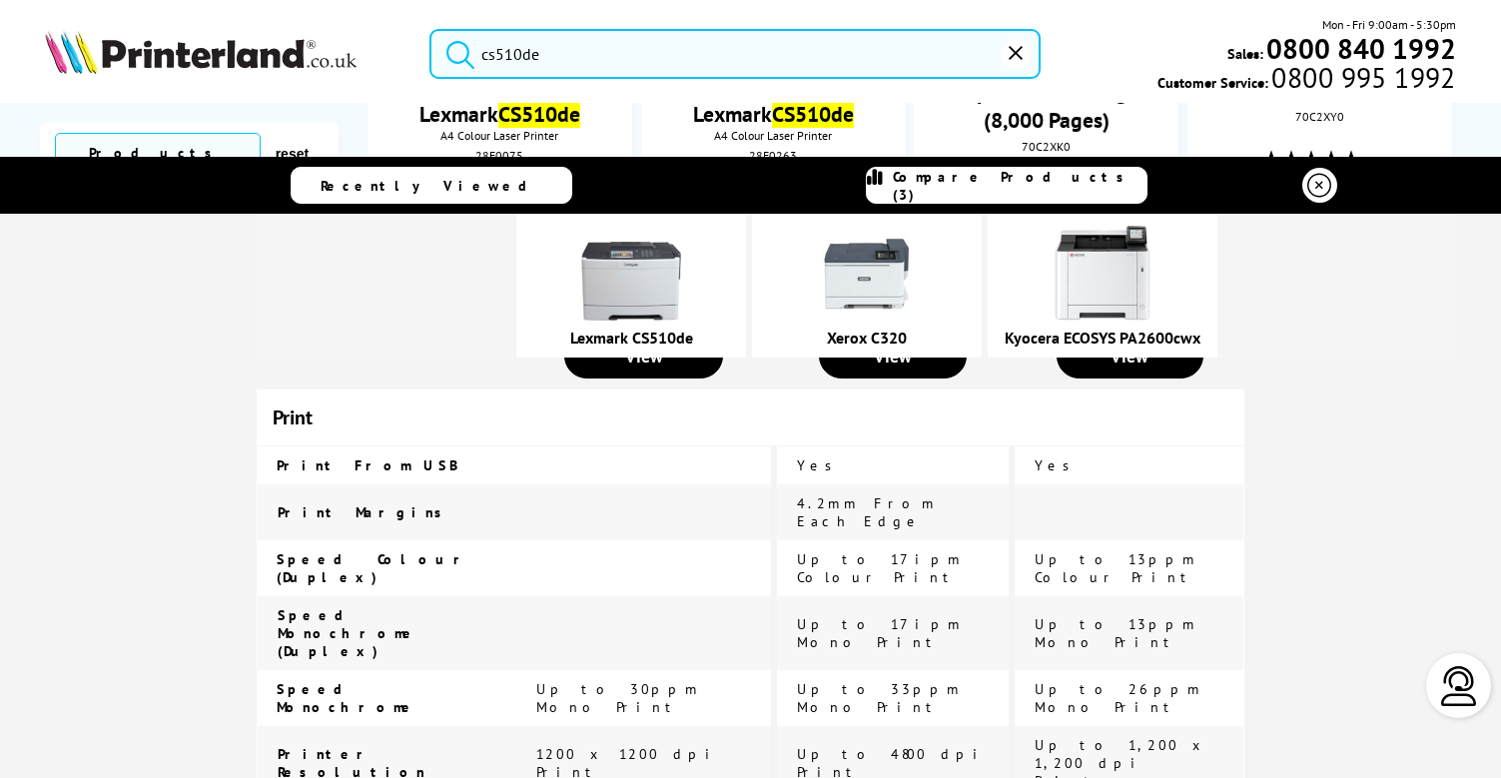
scroll to position [830, 0]
